Goal: Check status

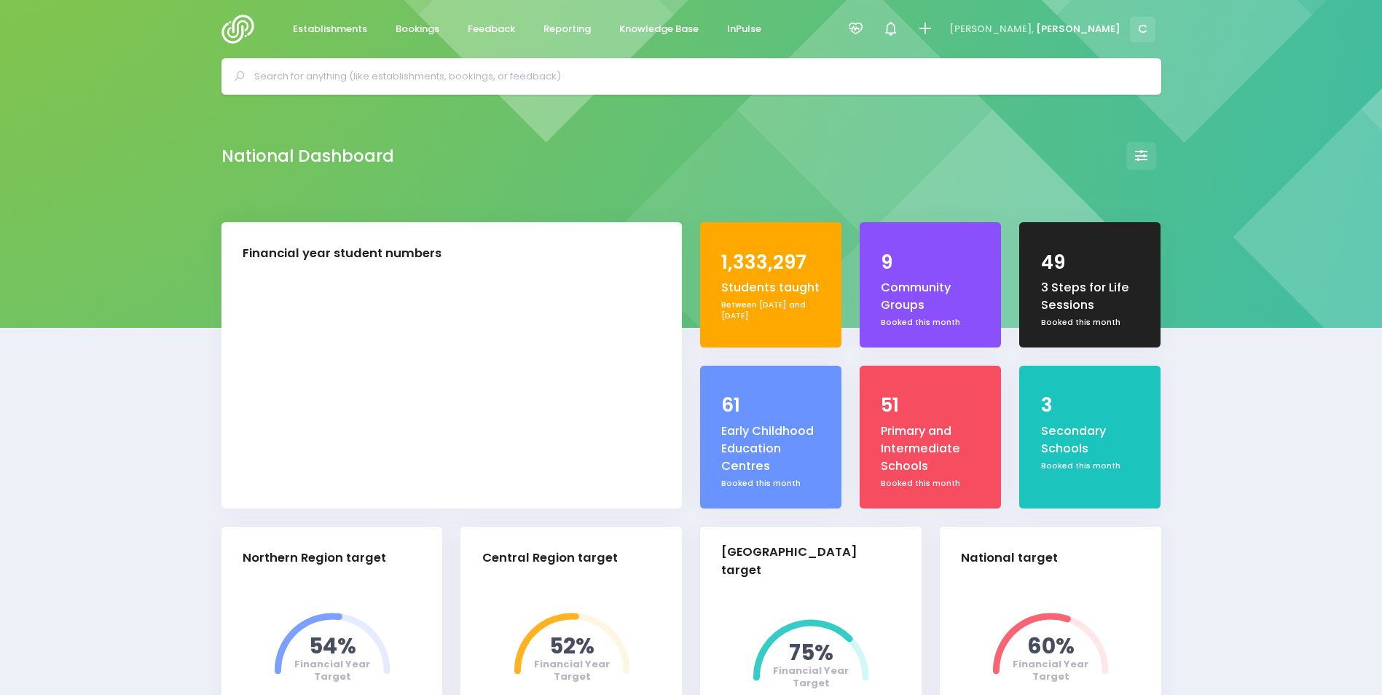
select select "5"
click at [311, 66] on input "text" at bounding box center [697, 77] width 886 height 22
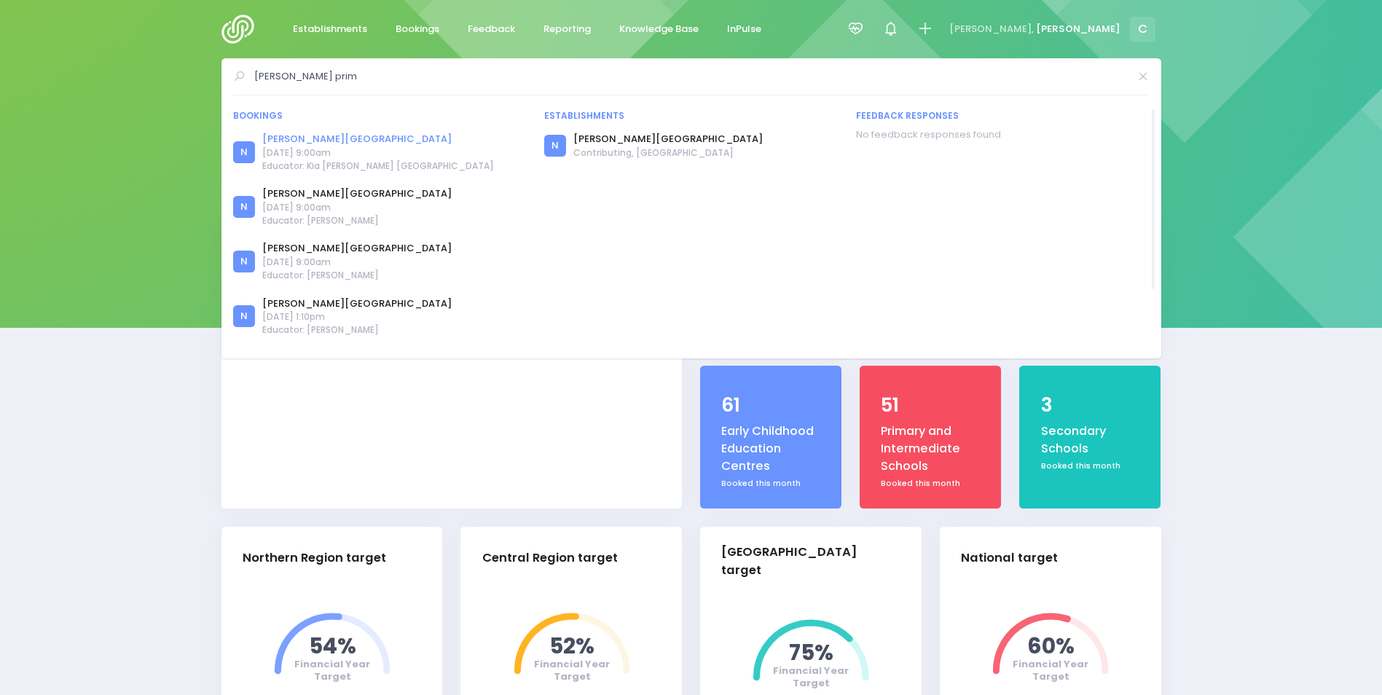
type input "ormiston prim"
click at [315, 140] on link "[PERSON_NAME][GEOGRAPHIC_DATA]" at bounding box center [378, 139] width 232 height 15
click at [321, 192] on link "[PERSON_NAME][GEOGRAPHIC_DATA]" at bounding box center [356, 193] width 189 height 15
click at [336, 250] on link "[PERSON_NAME][GEOGRAPHIC_DATA]" at bounding box center [356, 248] width 189 height 15
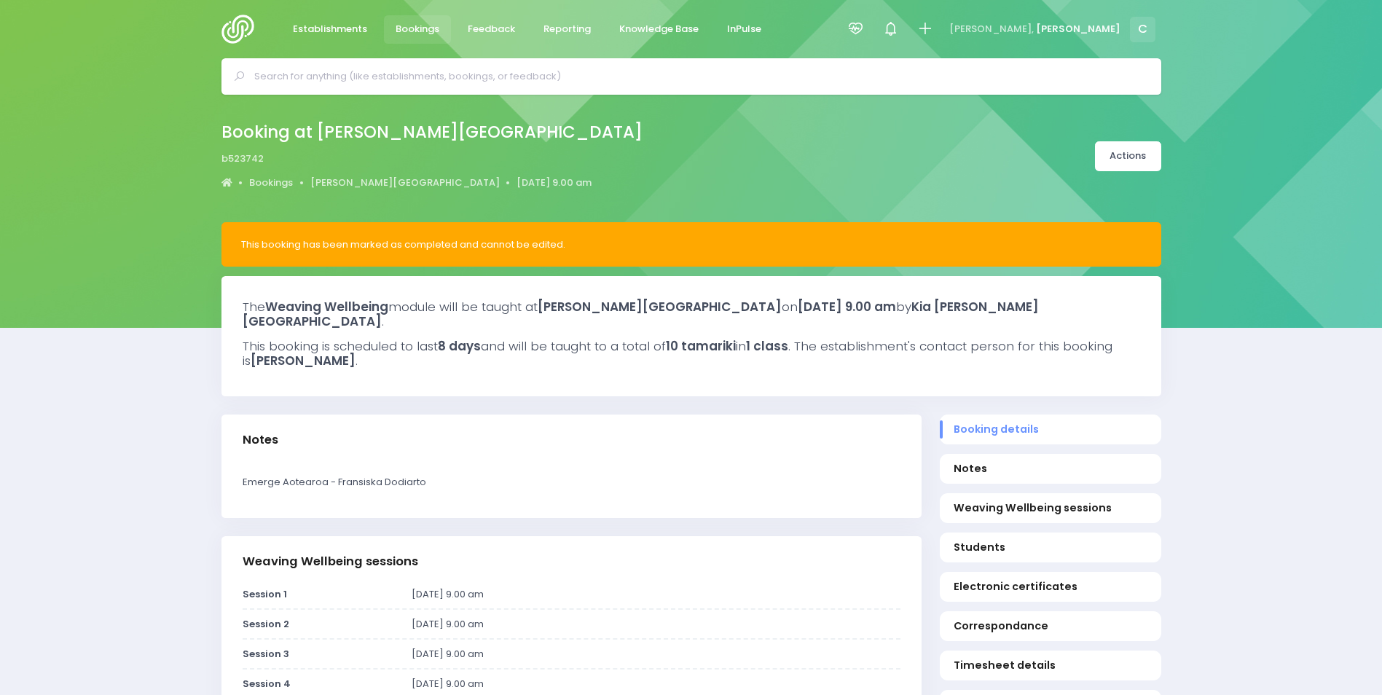
select select "5"
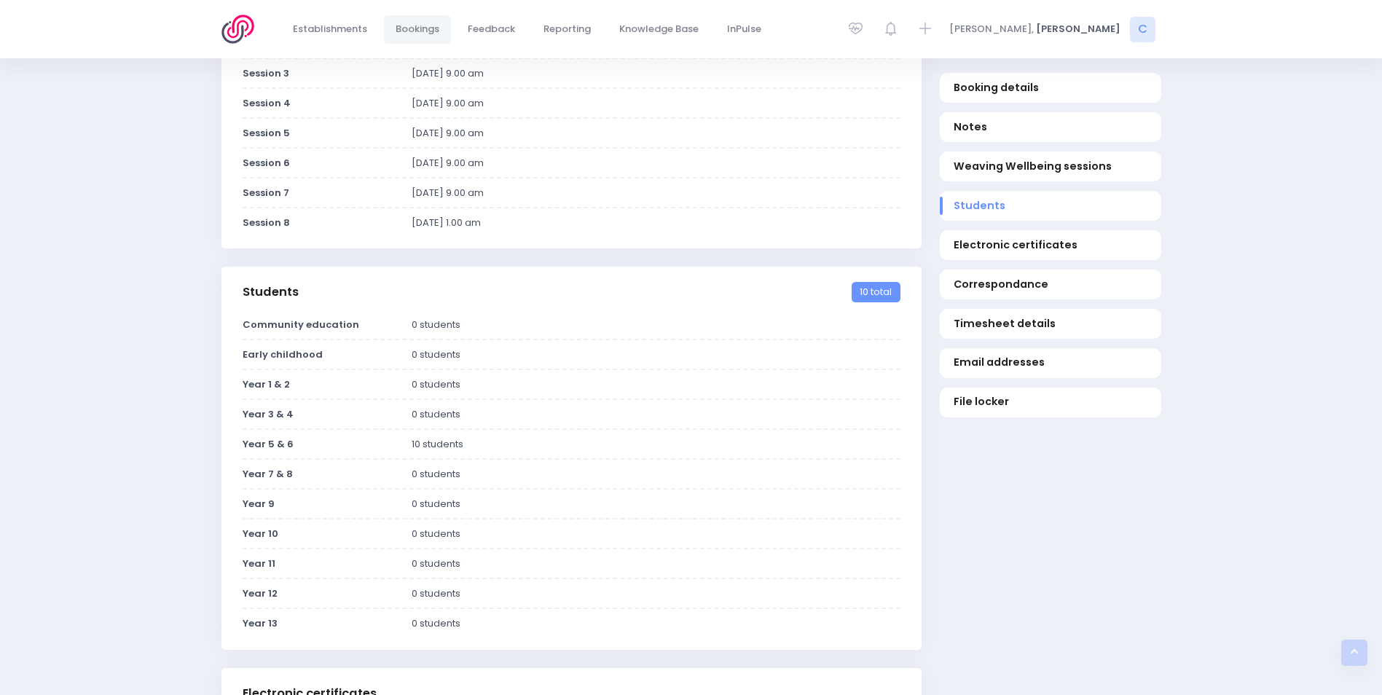
scroll to position [143, 0]
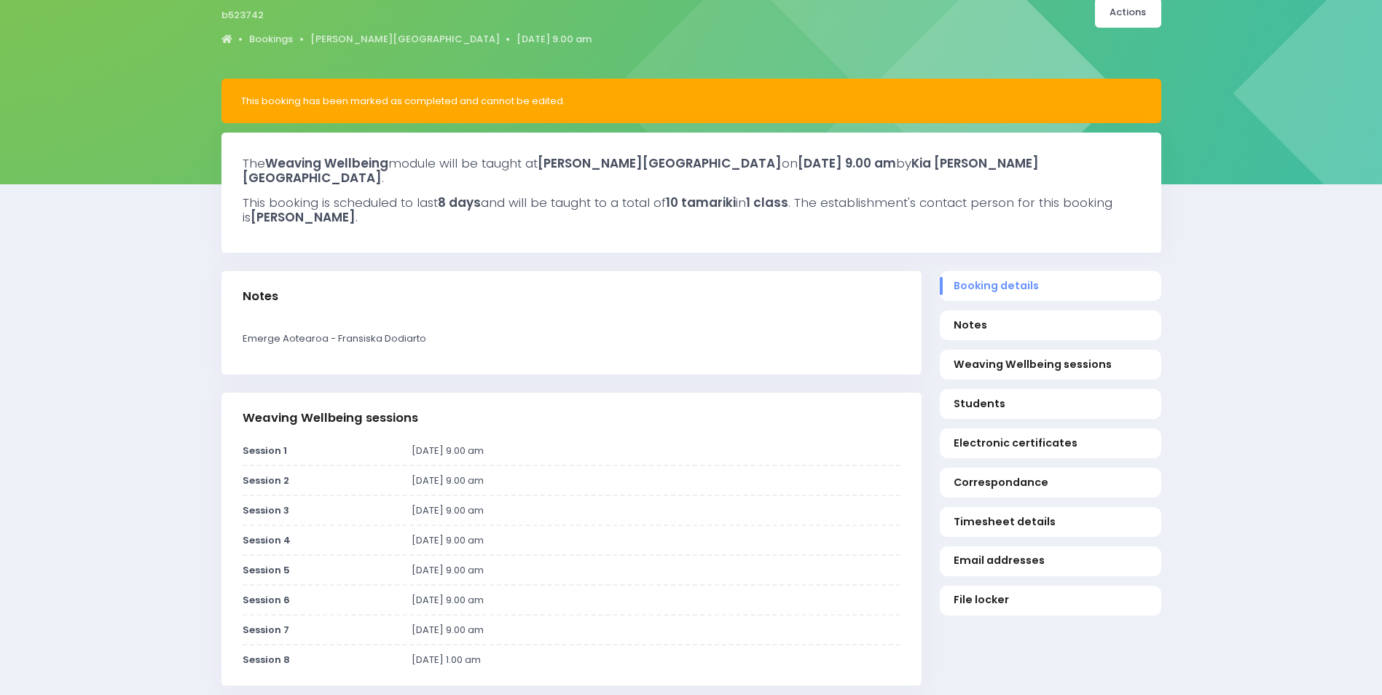
click at [863, 20] on div "Booking at [PERSON_NAME][GEOGRAPHIC_DATA] b523742 Bookings [PERSON_NAME][GEOGRA…" at bounding box center [691, 13] width 976 height 76
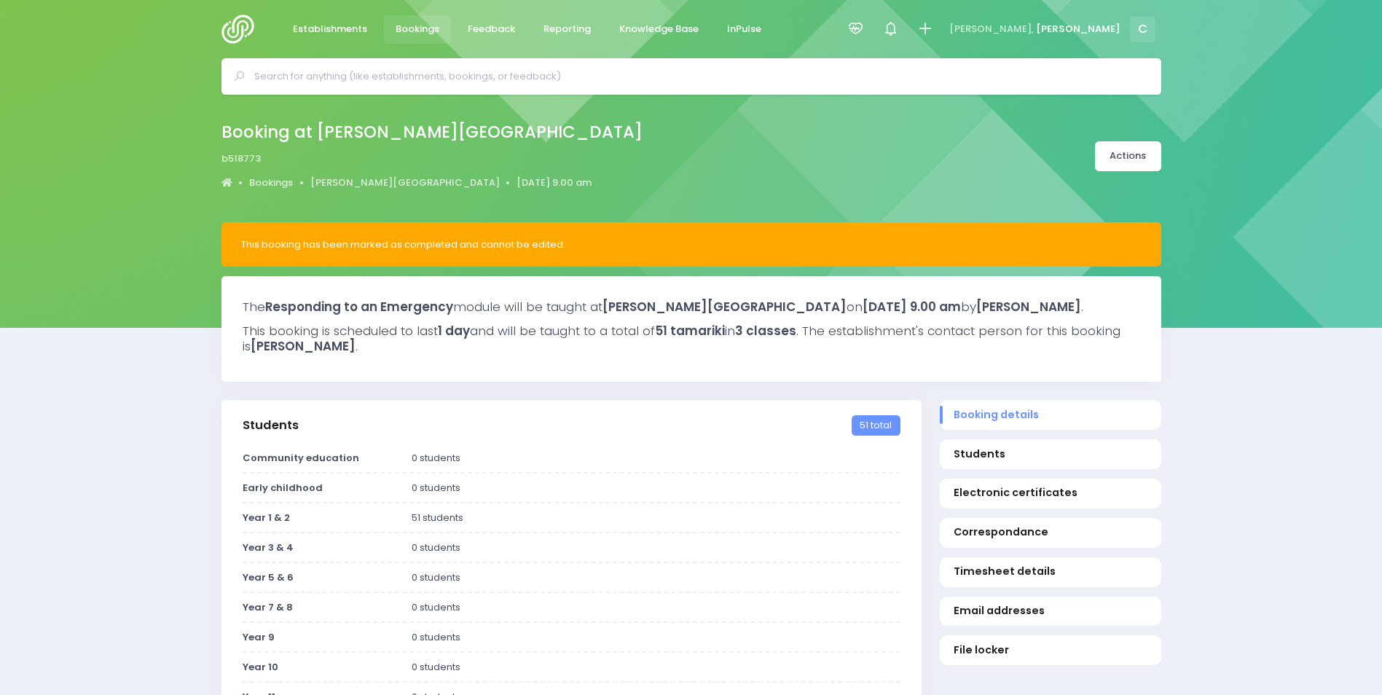
select select "5"
